Goal: Task Accomplishment & Management: Manage account settings

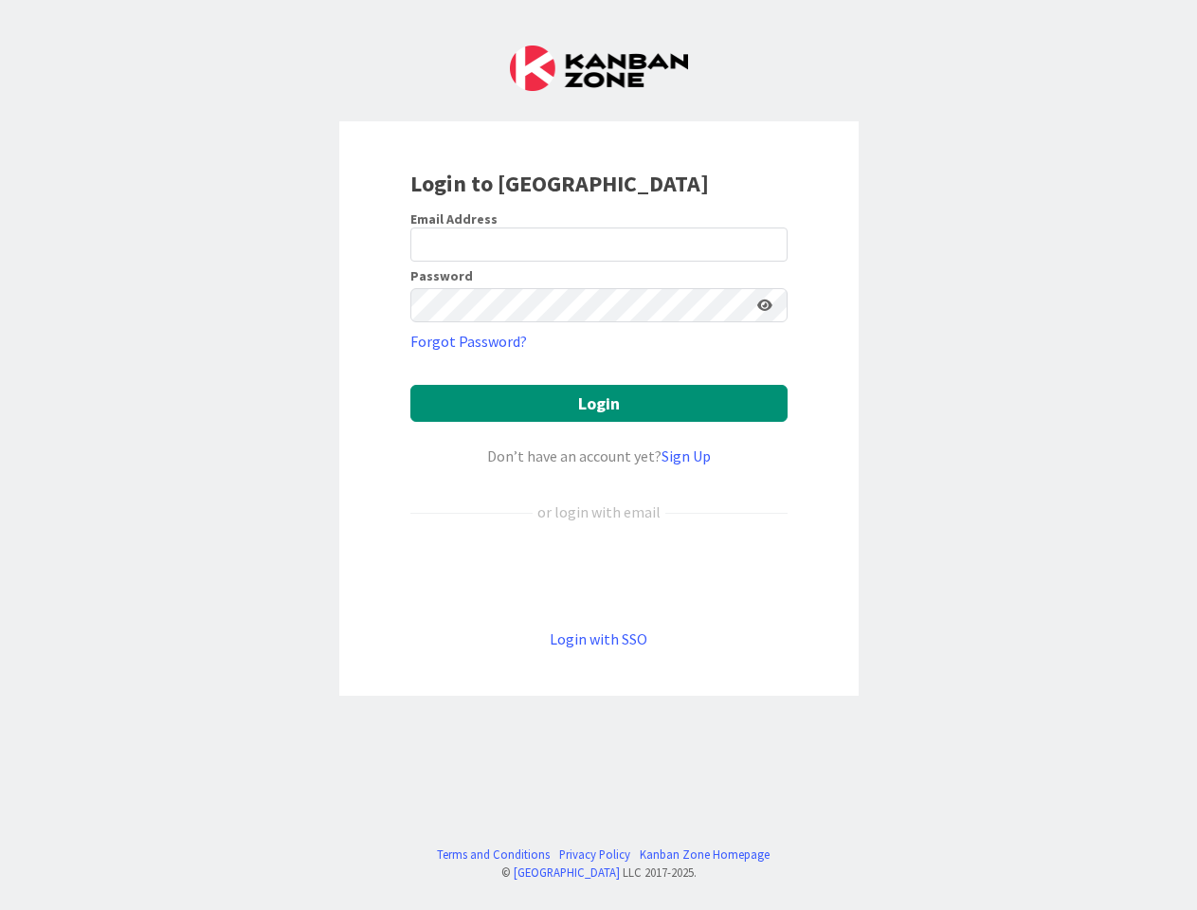
click at [598, 455] on div "Don’t have an account yet? Sign Up" at bounding box center [598, 455] width 377 height 23
click at [765, 305] on icon at bounding box center [764, 304] width 15 height 13
click at [599, 403] on button "Login" at bounding box center [598, 403] width 377 height 37
